Goal: Information Seeking & Learning: Compare options

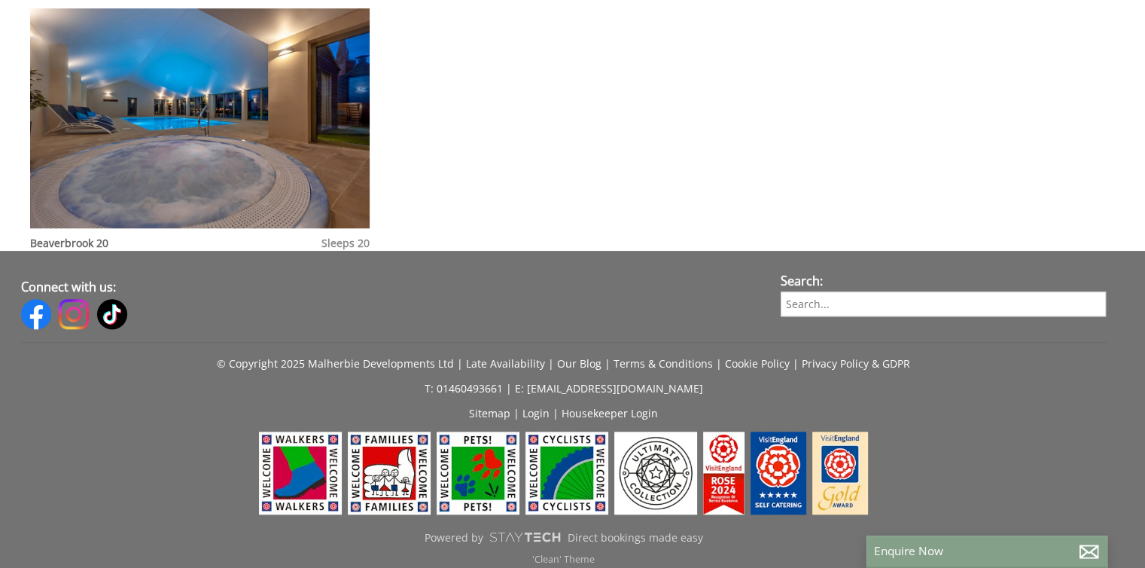
scroll to position [1339, 0]
click at [204, 145] on img at bounding box center [200, 117] width 340 height 219
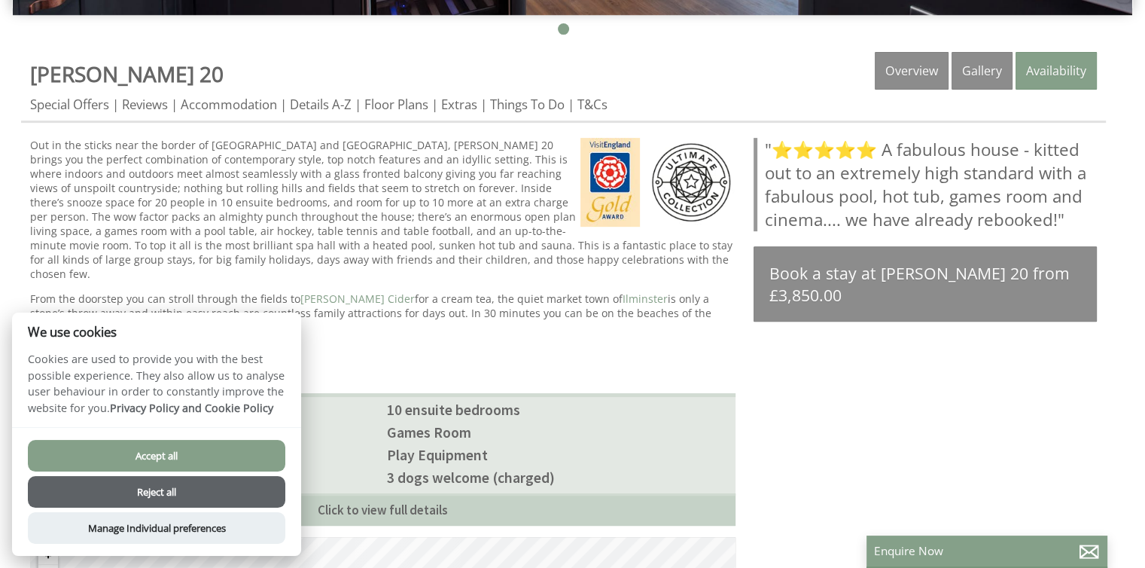
scroll to position [536, 0]
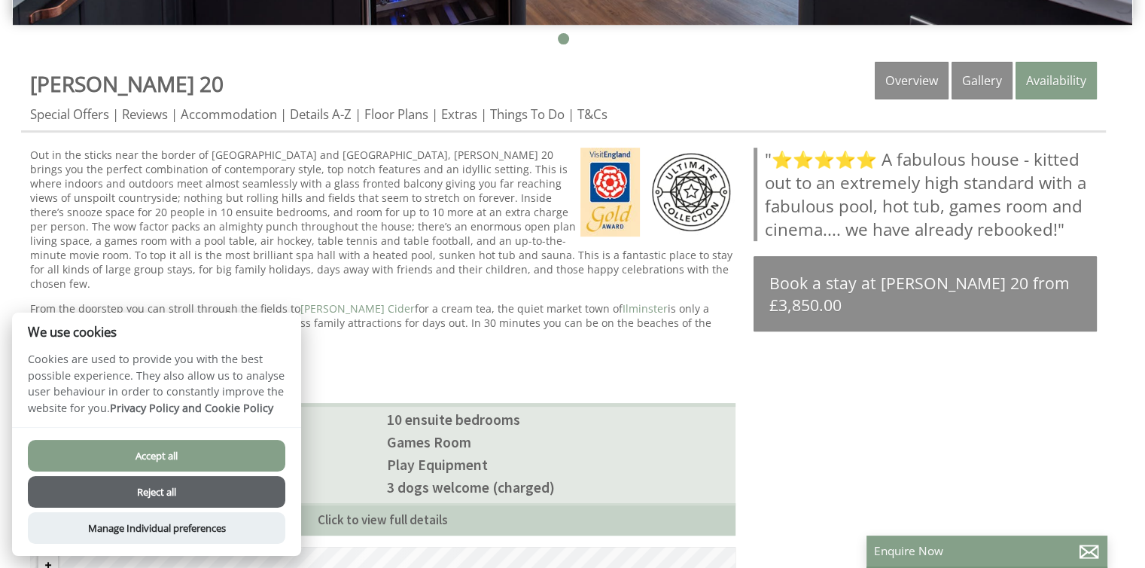
click at [992, 84] on link "Gallery" at bounding box center [982, 81] width 61 height 38
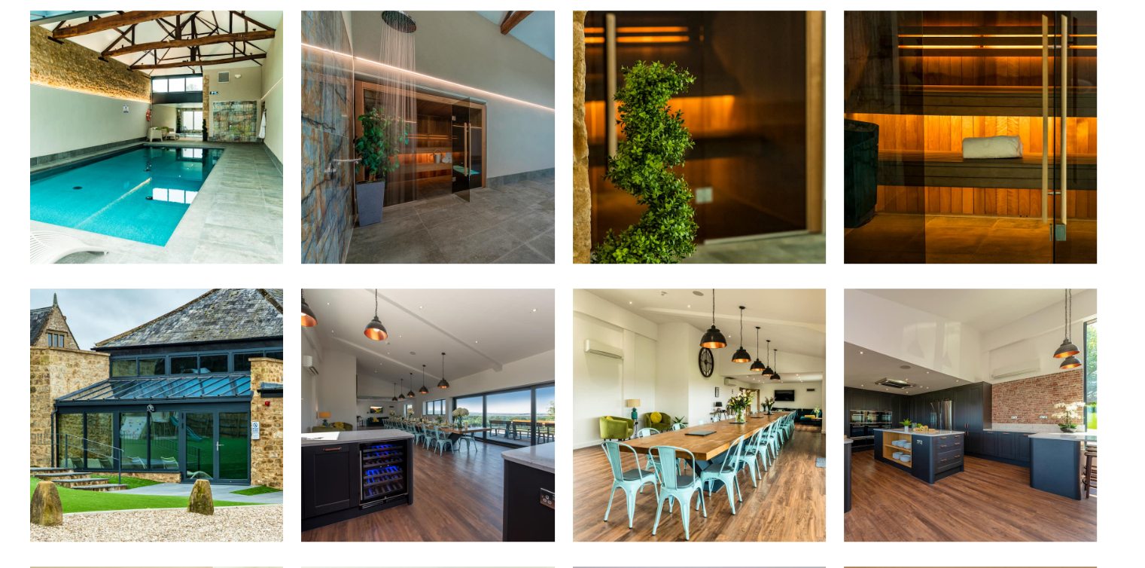
scroll to position [947, 0]
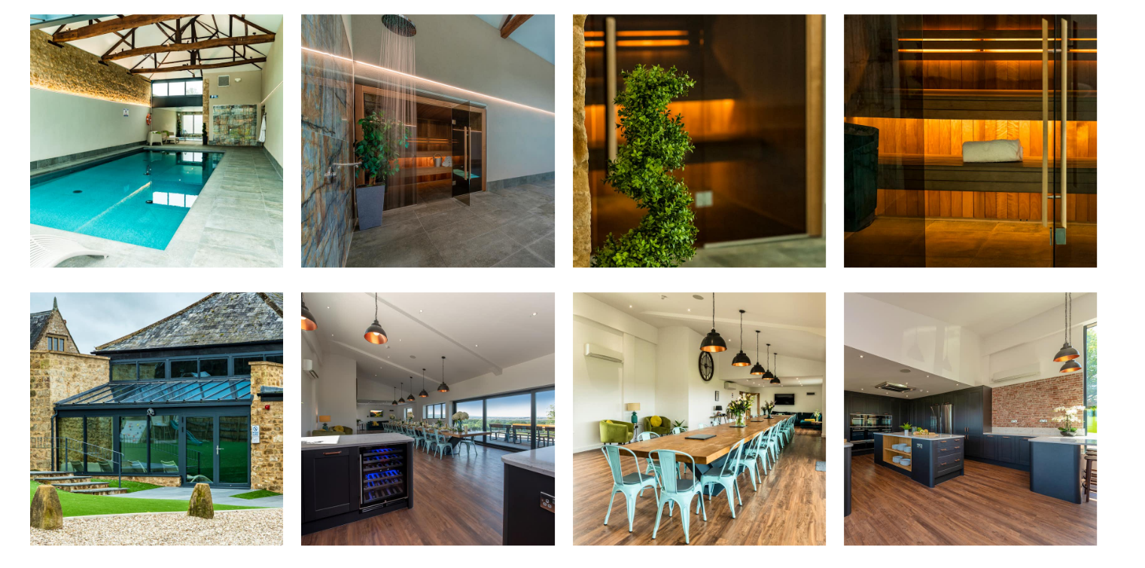
click at [145, 137] on img at bounding box center [156, 140] width 253 height 253
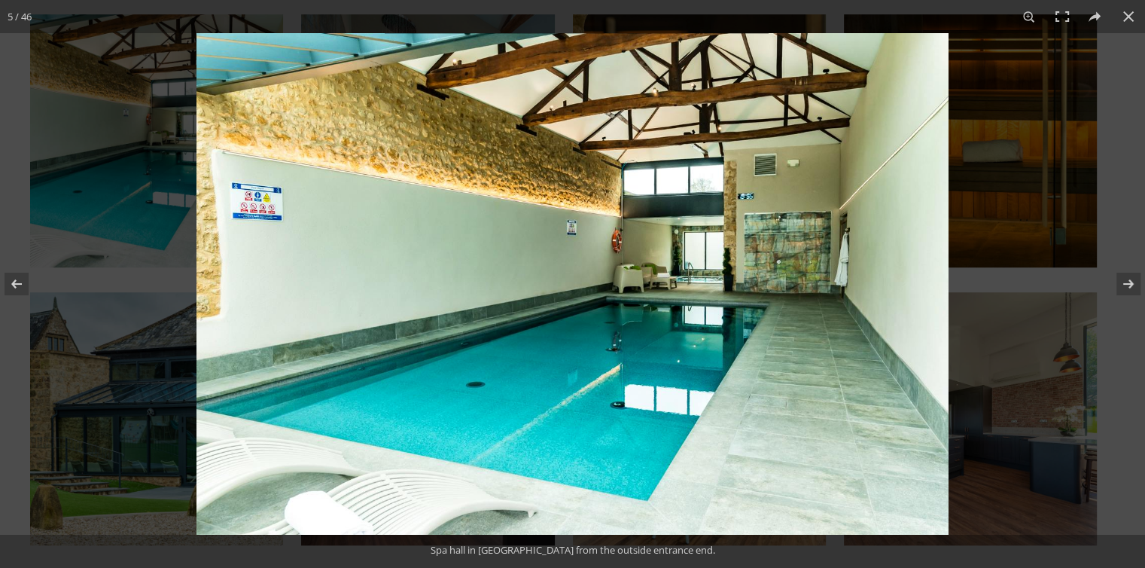
click at [1109, 294] on button at bounding box center [1119, 283] width 53 height 75
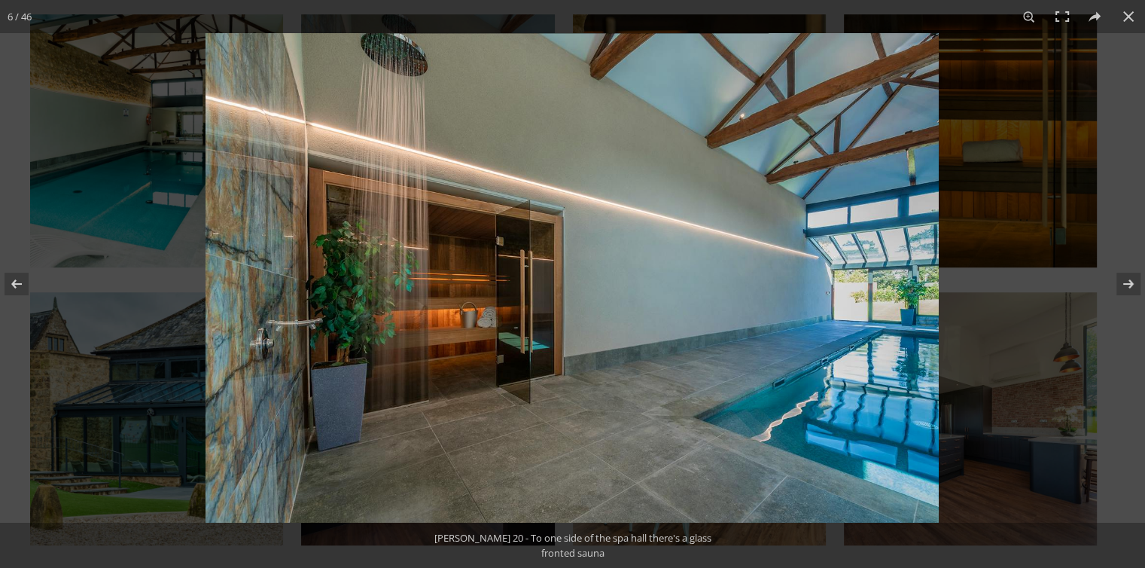
click at [1107, 20] on button at bounding box center [1095, 16] width 33 height 33
click at [1128, 3] on button at bounding box center [1128, 16] width 33 height 33
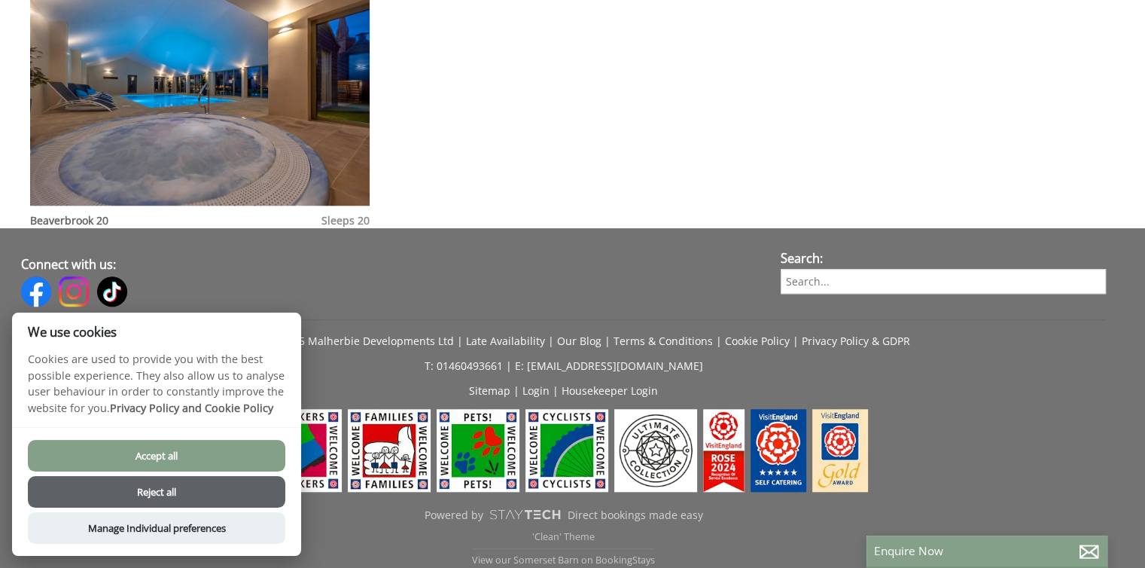
scroll to position [1360, 0]
click at [139, 90] on img at bounding box center [200, 95] width 340 height 219
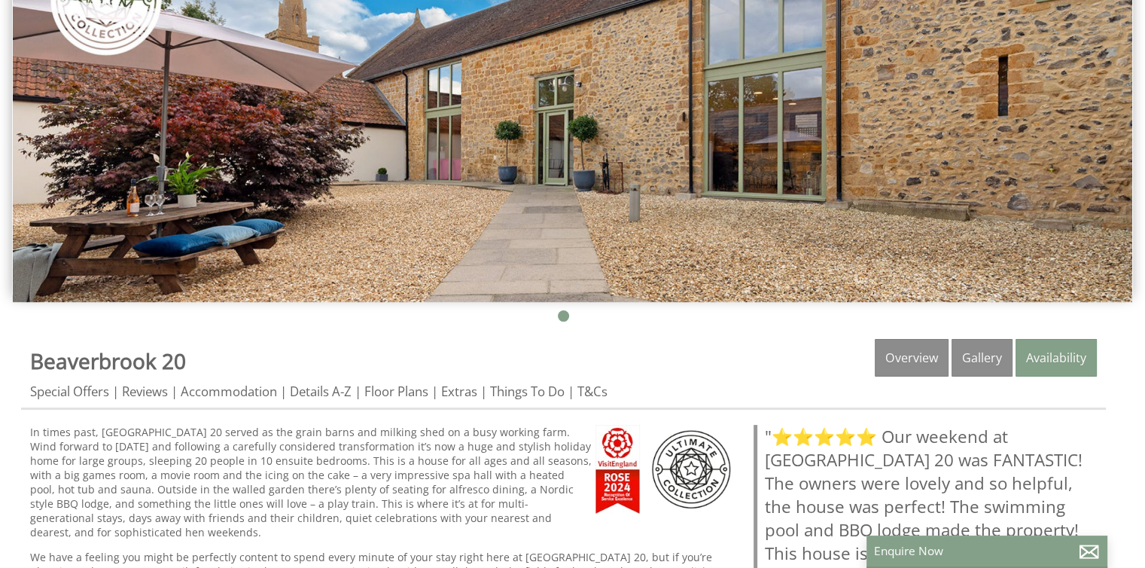
scroll to position [256, 0]
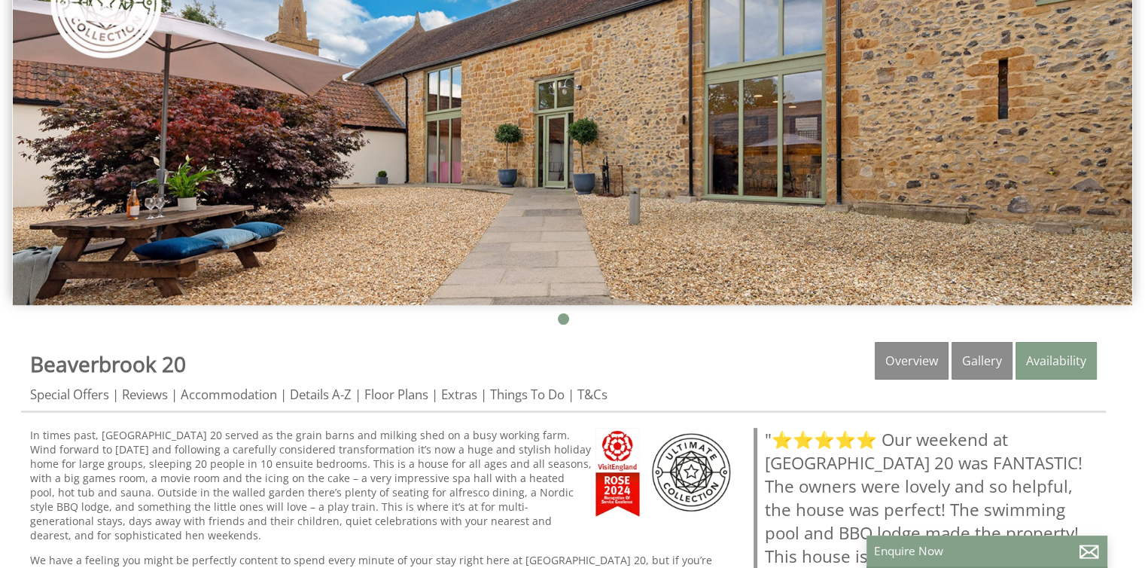
click at [992, 373] on link "Gallery" at bounding box center [982, 361] width 61 height 38
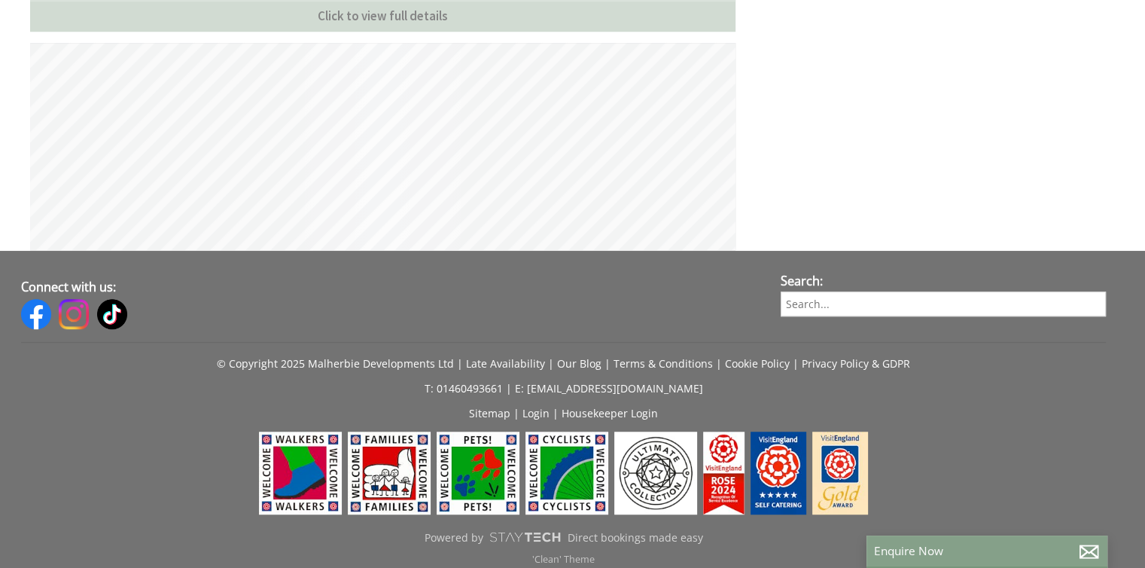
scroll to position [1016, 0]
